Goal: Task Accomplishment & Management: Manage account settings

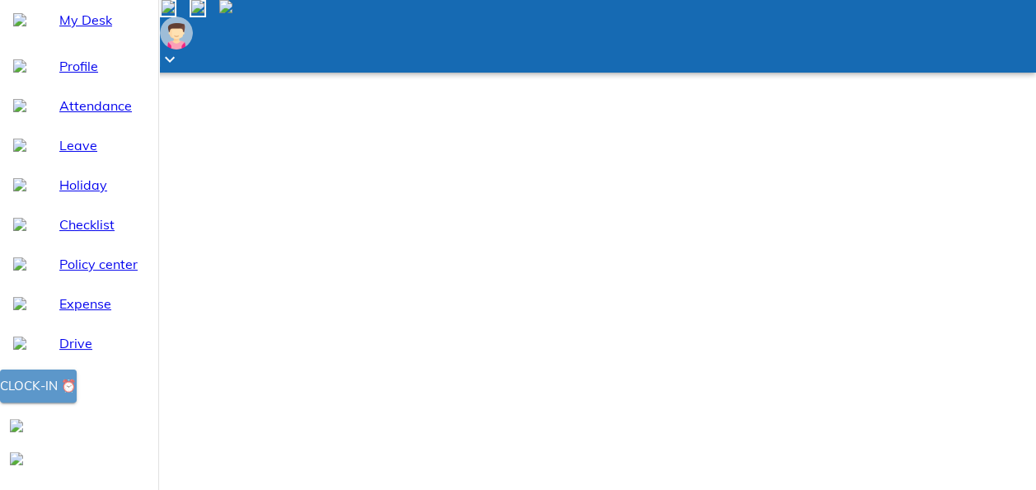
click at [77, 397] on span "Clock-in ⏰" at bounding box center [38, 385] width 77 height 21
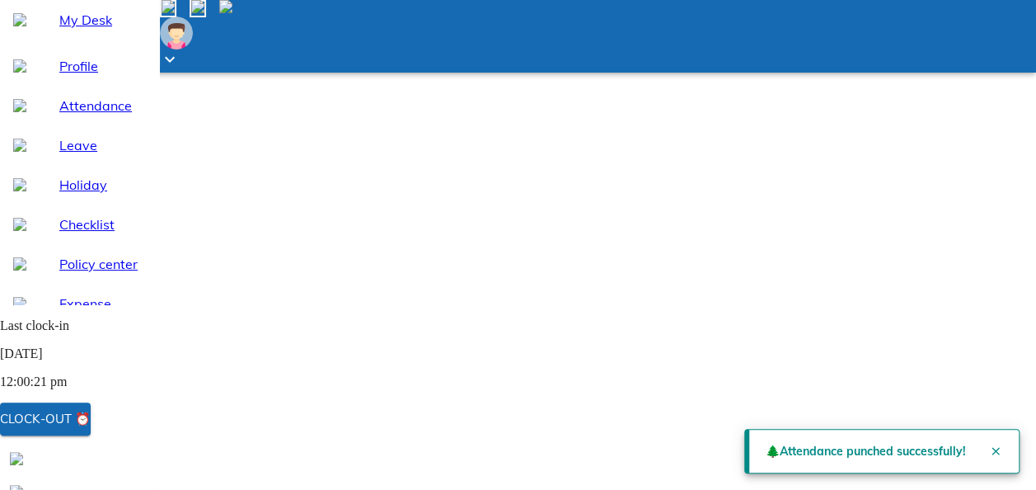
scroll to position [304, 0]
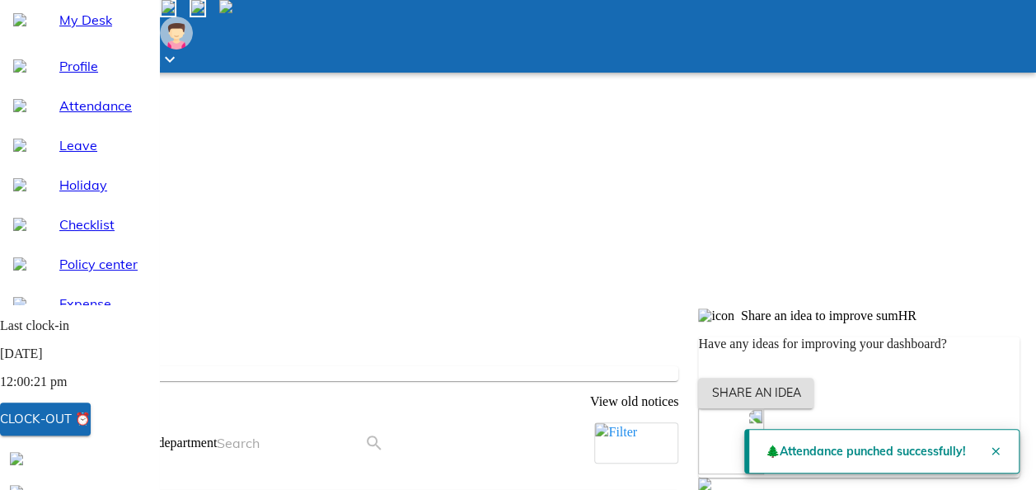
click at [59, 76] on span "Profile" at bounding box center [102, 66] width 86 height 20
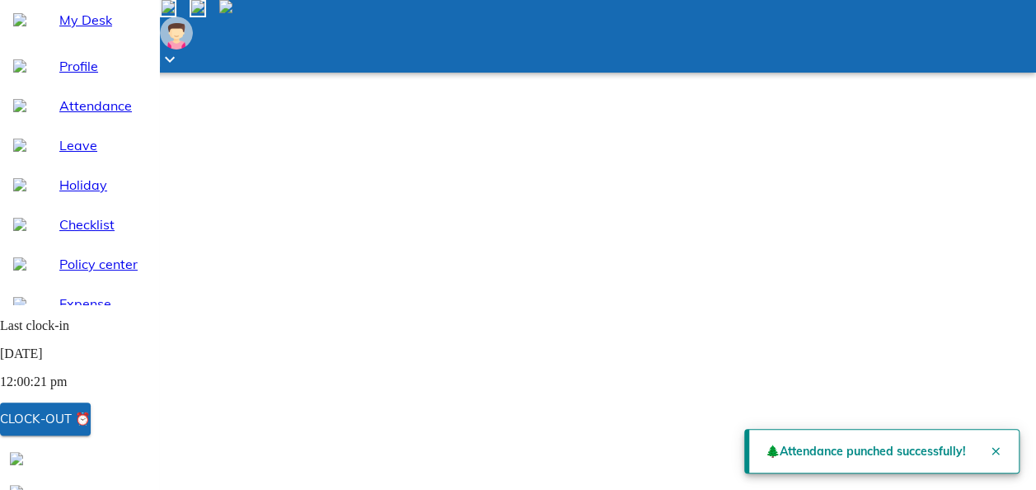
click at [69, 30] on span "My Desk" at bounding box center [102, 20] width 86 height 20
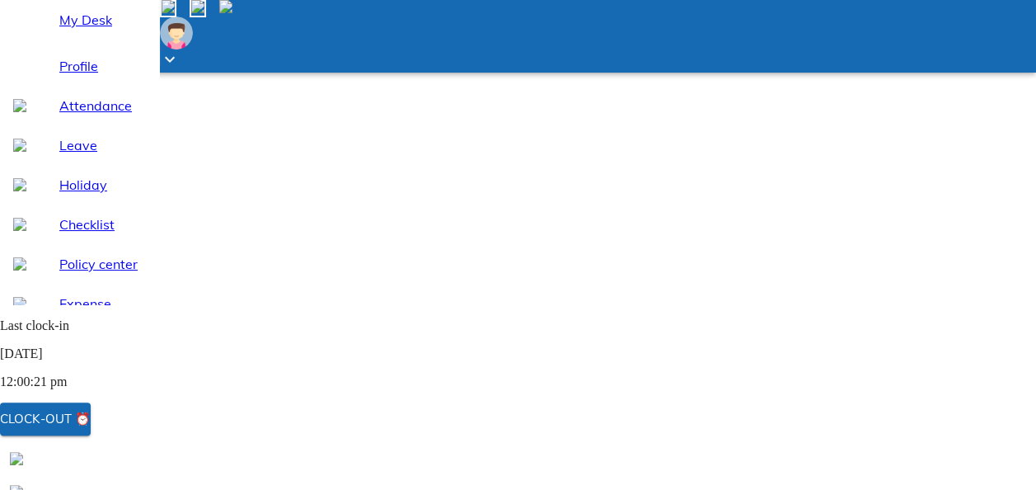
scroll to position [165, 0]
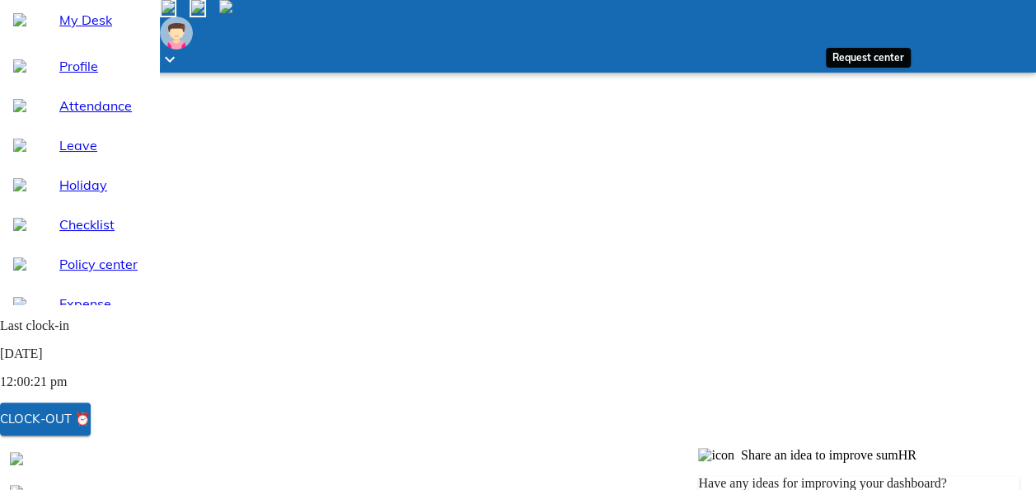
click at [206, 17] on span at bounding box center [198, 8] width 16 height 17
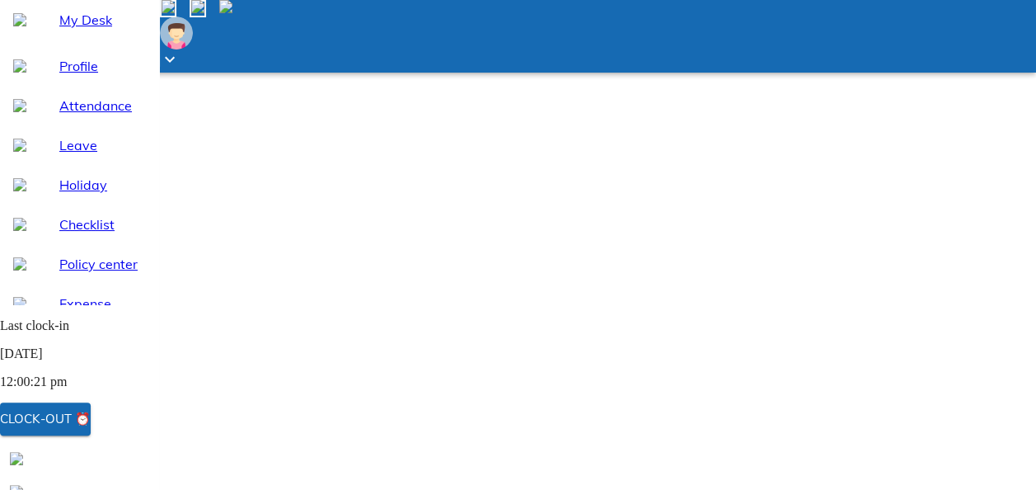
scroll to position [17, 0]
click at [71, 165] on div "Leave" at bounding box center [79, 145] width 158 height 40
select select "8"
click at [84, 30] on span "My Desk" at bounding box center [102, 20] width 86 height 20
